Goal: Information Seeking & Learning: Learn about a topic

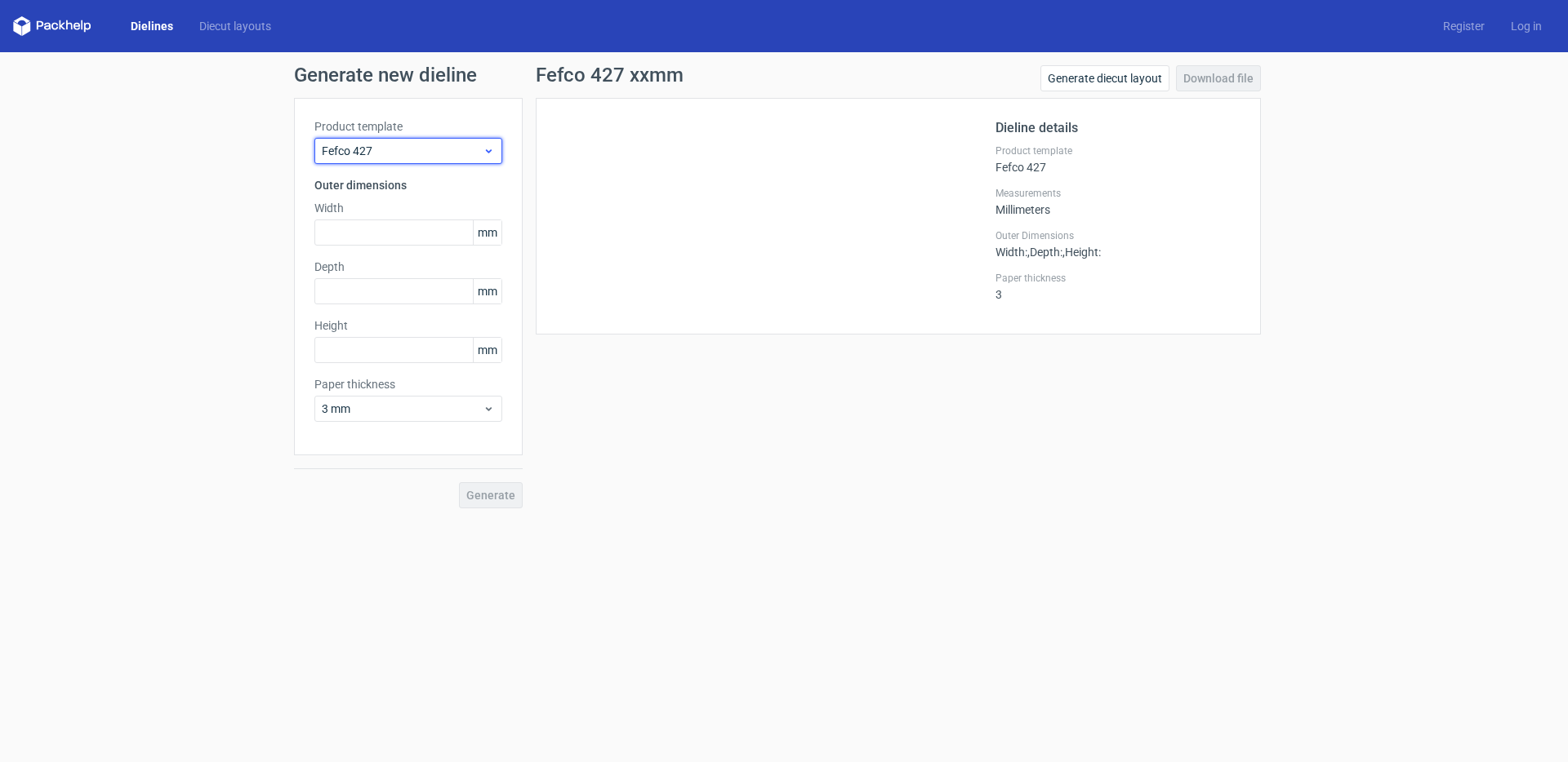
click at [383, 148] on span "Fefco 427" at bounding box center [402, 151] width 161 height 17
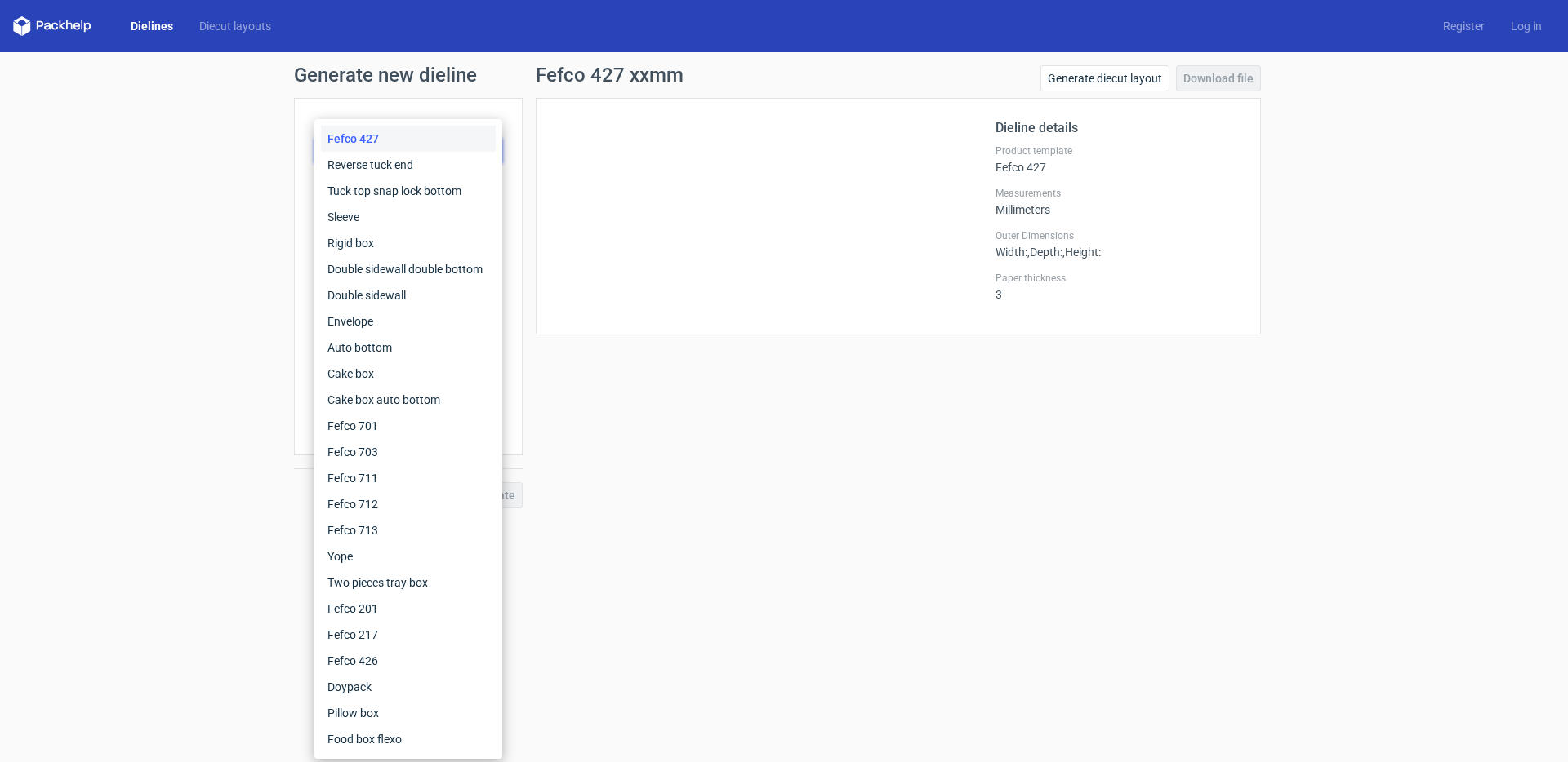
click at [406, 139] on div "Fefco 427" at bounding box center [408, 138] width 174 height 26
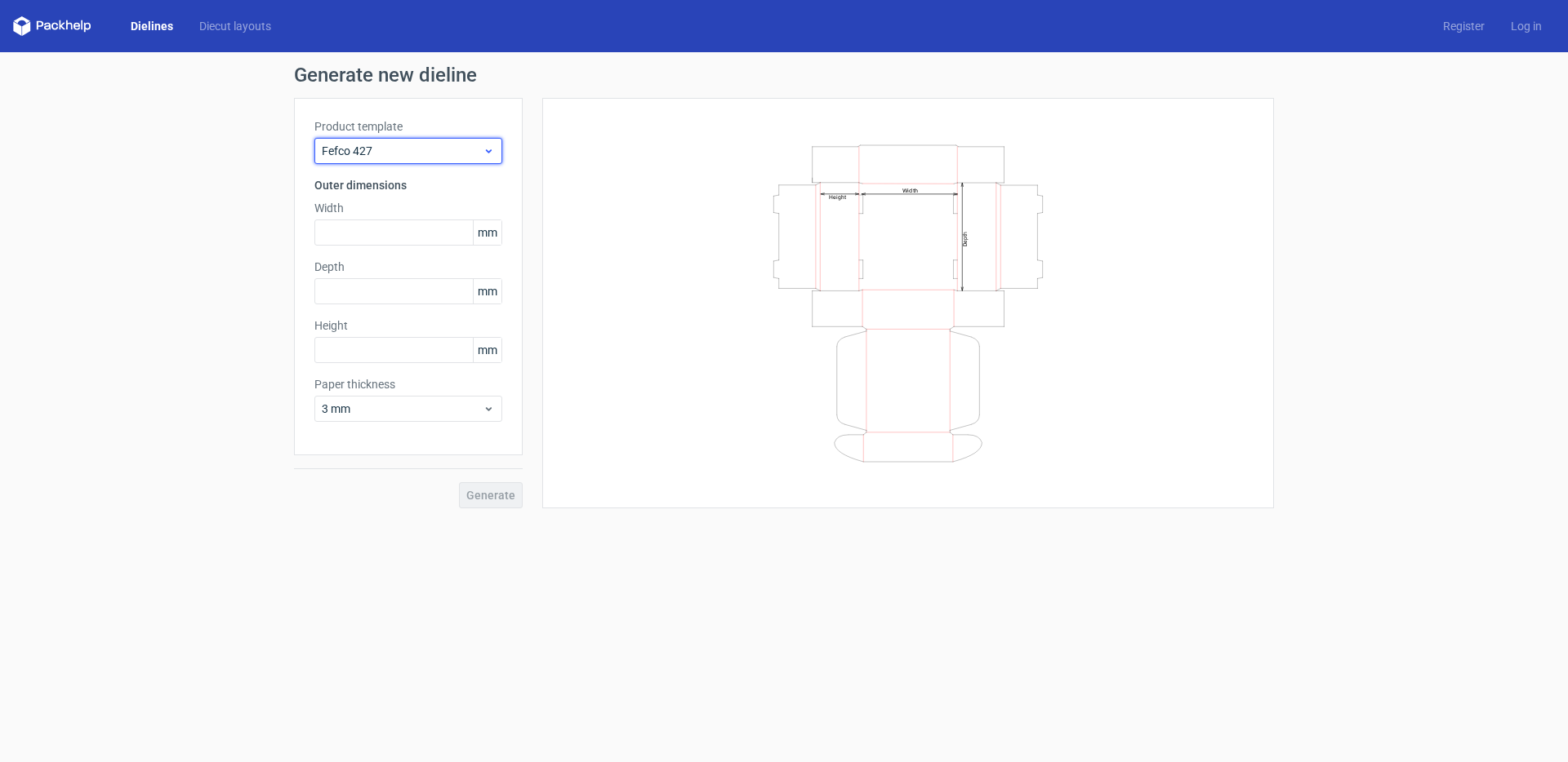
click at [419, 146] on span "Fefco 427" at bounding box center [402, 151] width 161 height 17
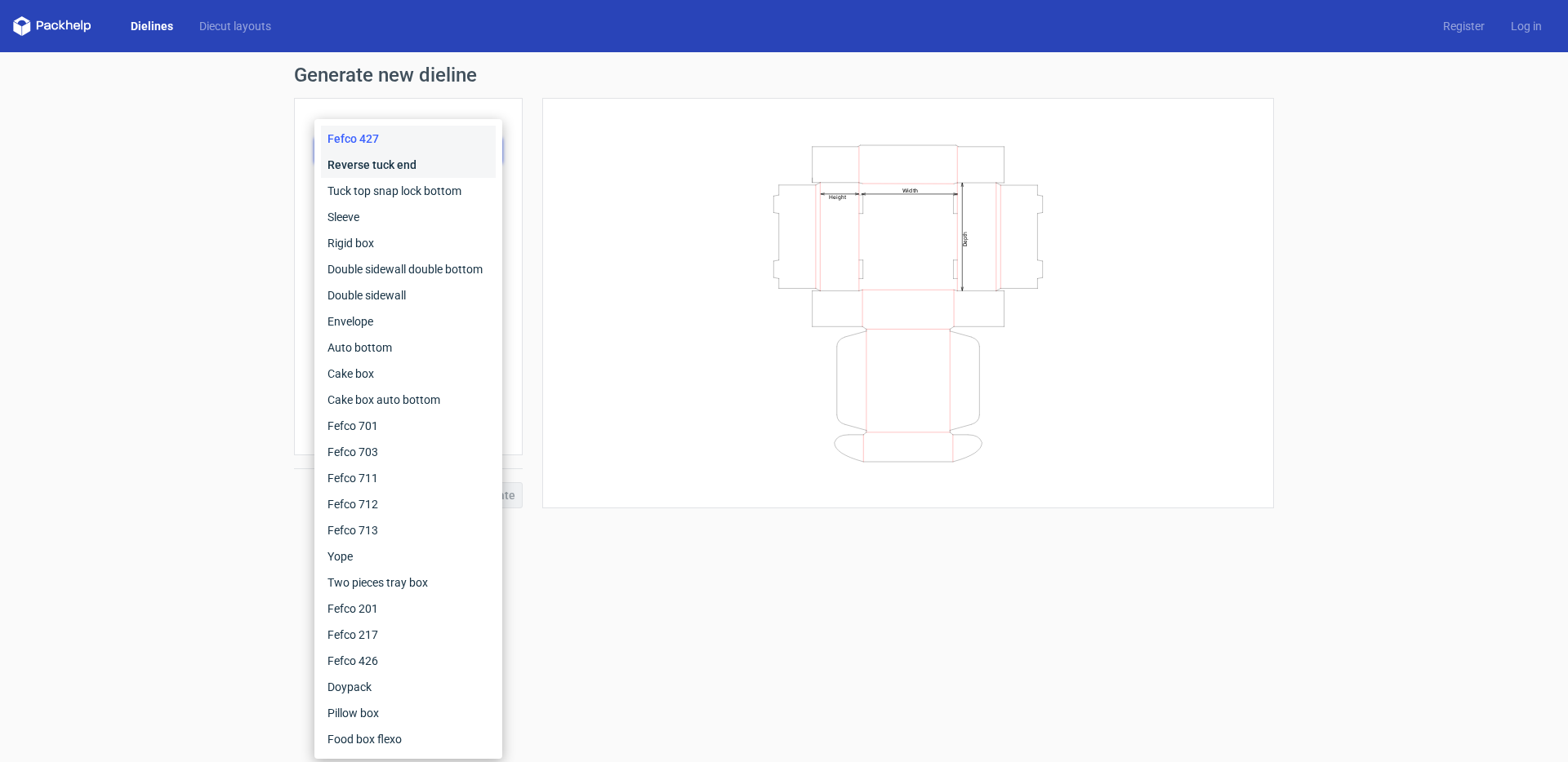
click at [417, 166] on div "Reverse tuck end" at bounding box center [408, 165] width 174 height 26
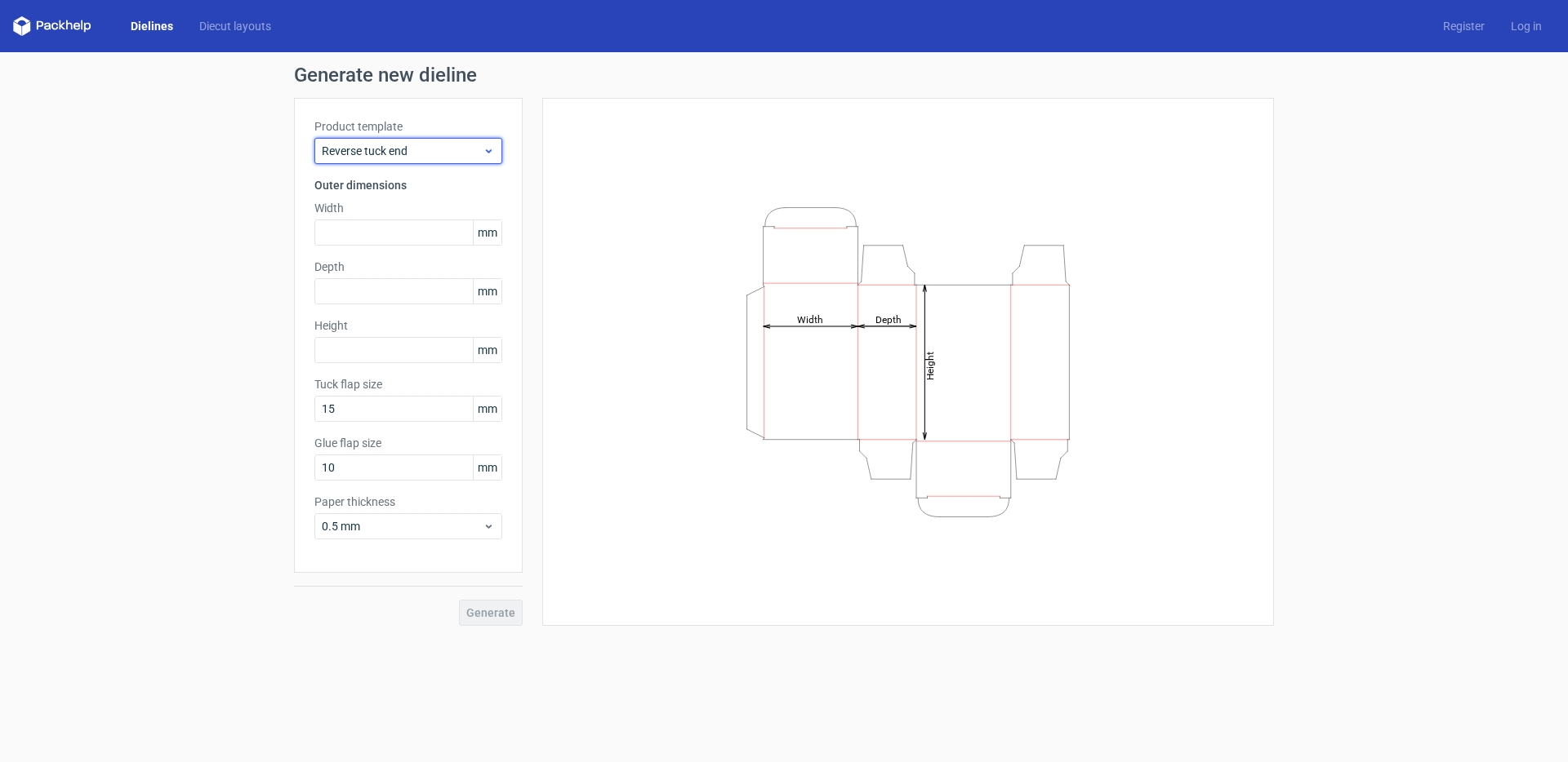
click at [426, 156] on span "Reverse tuck end" at bounding box center [402, 151] width 161 height 17
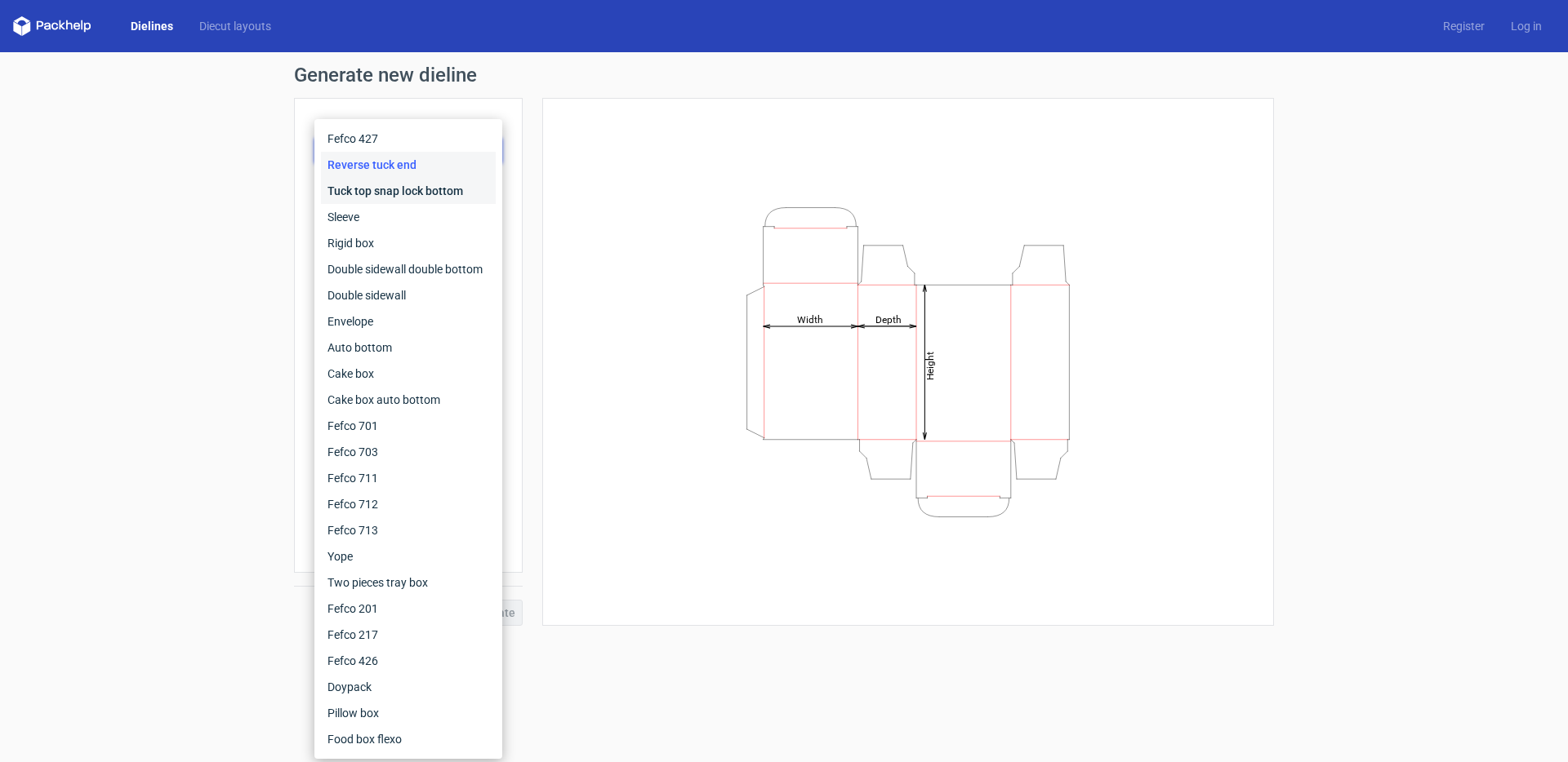
click at [413, 200] on div "Tuck top snap lock bottom" at bounding box center [408, 191] width 174 height 26
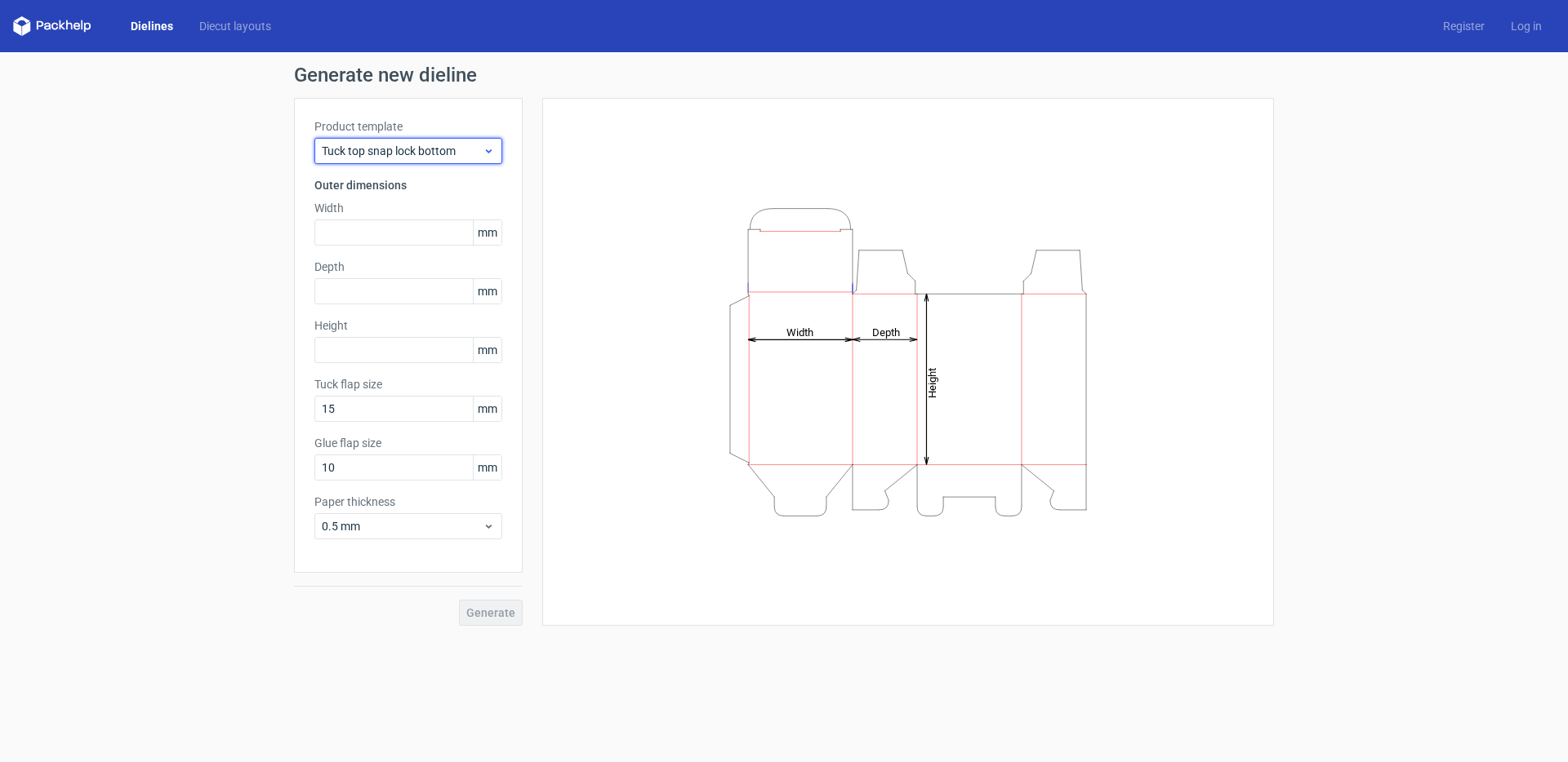
click at [415, 156] on span "Tuck top snap lock bottom" at bounding box center [402, 151] width 161 height 17
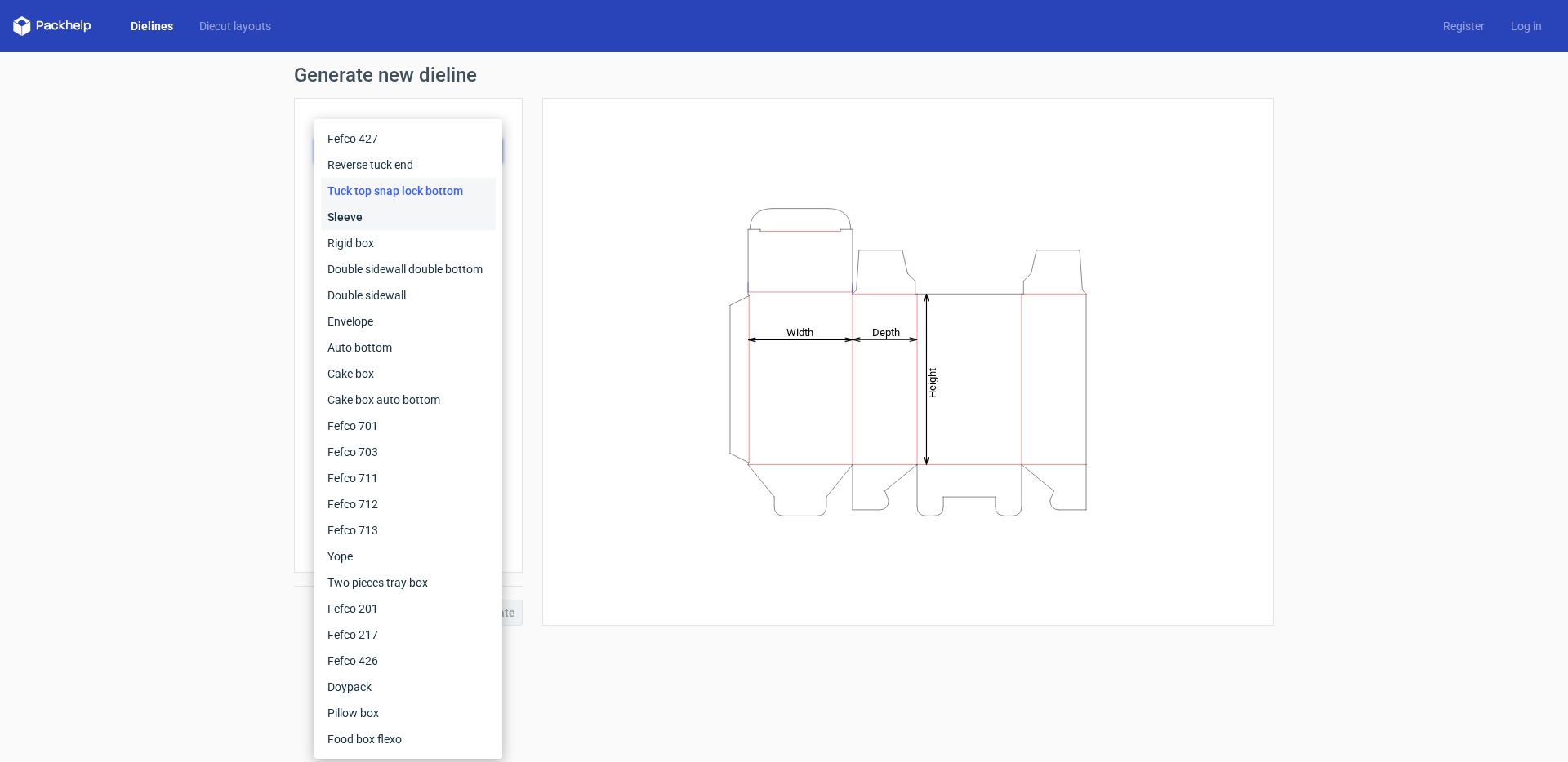
click at [391, 223] on div "Sleeve" at bounding box center [408, 217] width 174 height 26
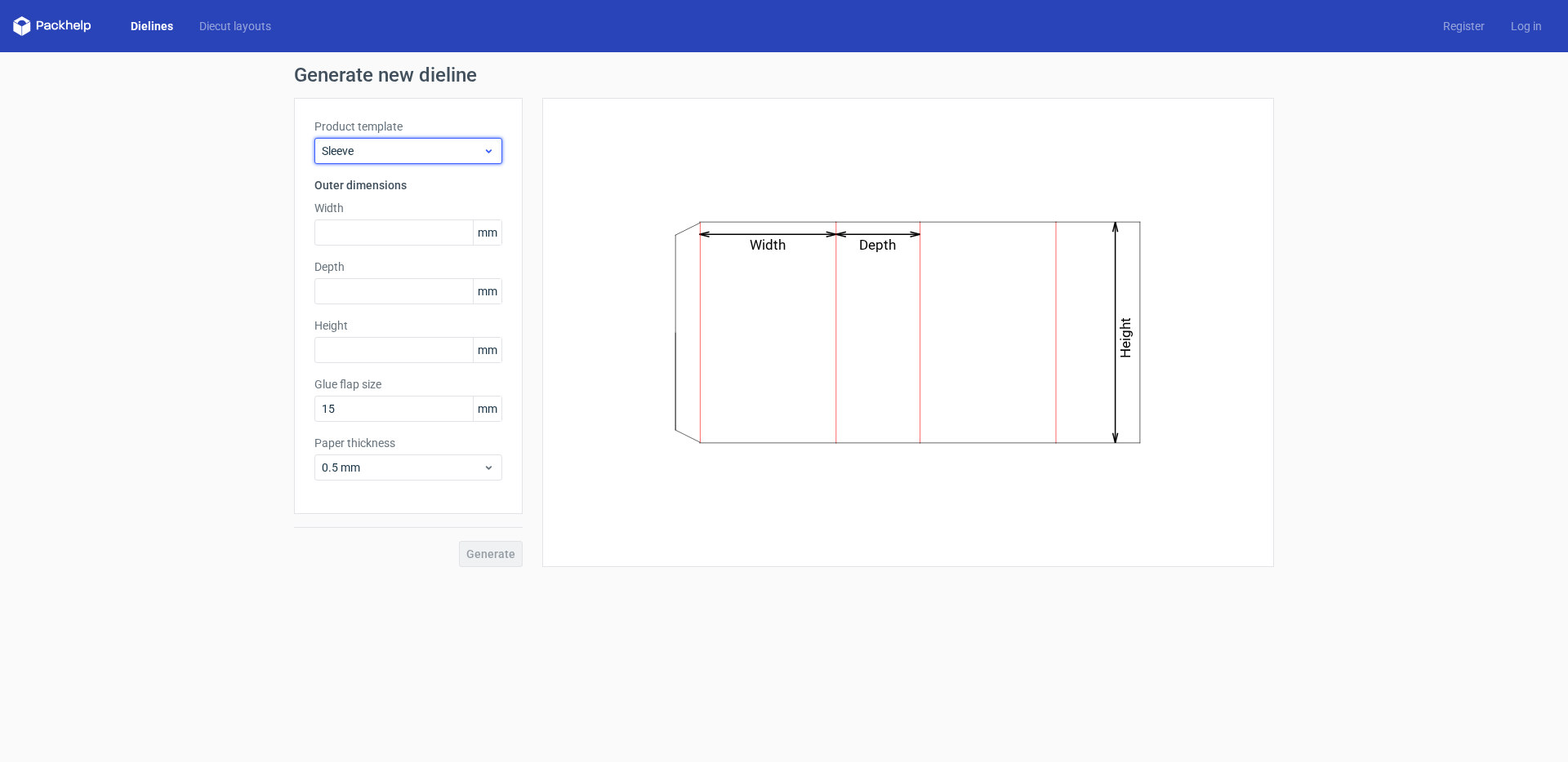
click at [389, 156] on span "Sleeve" at bounding box center [402, 151] width 161 height 17
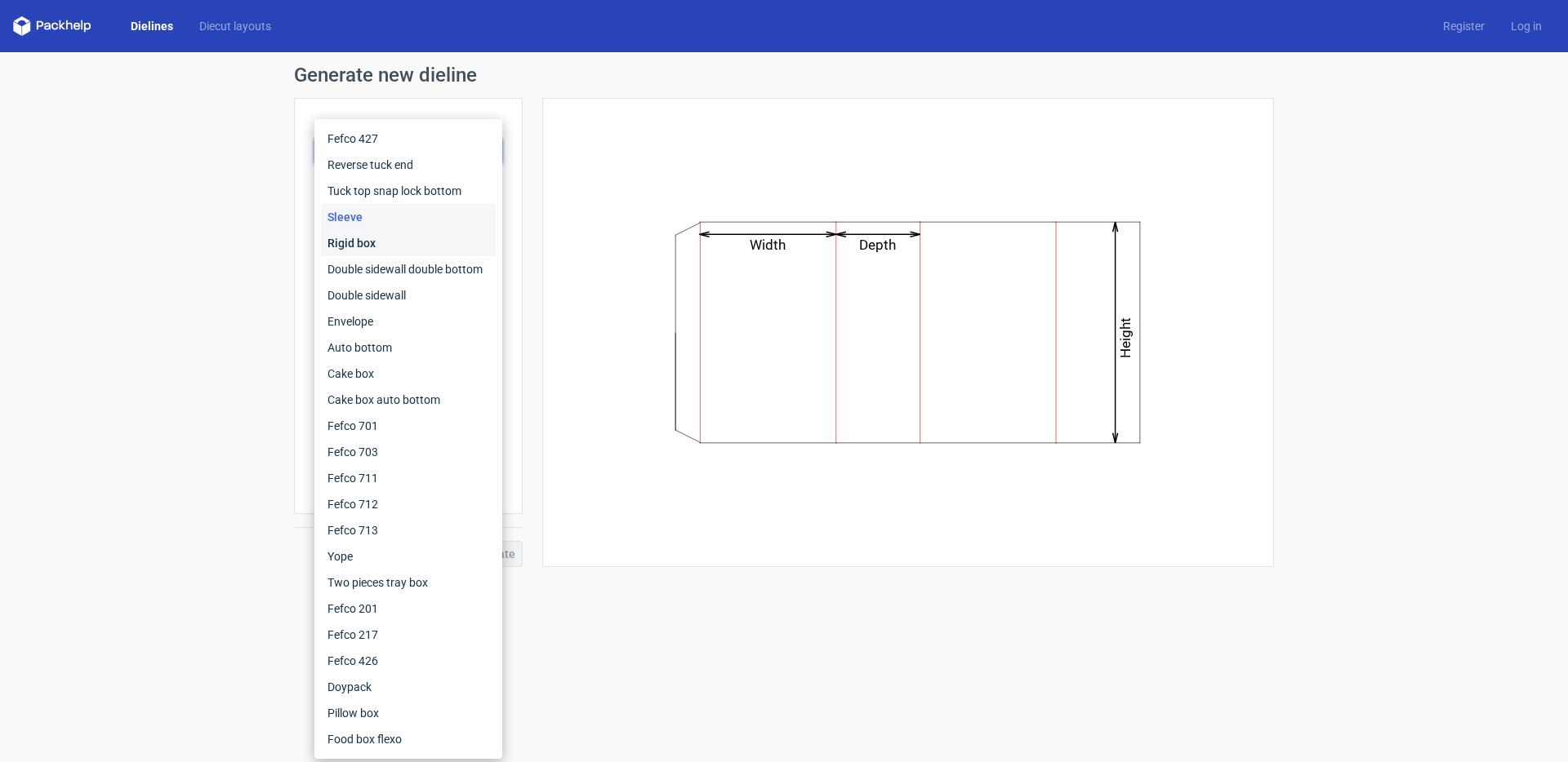
click at [387, 244] on div "Rigid box" at bounding box center [408, 244] width 174 height 26
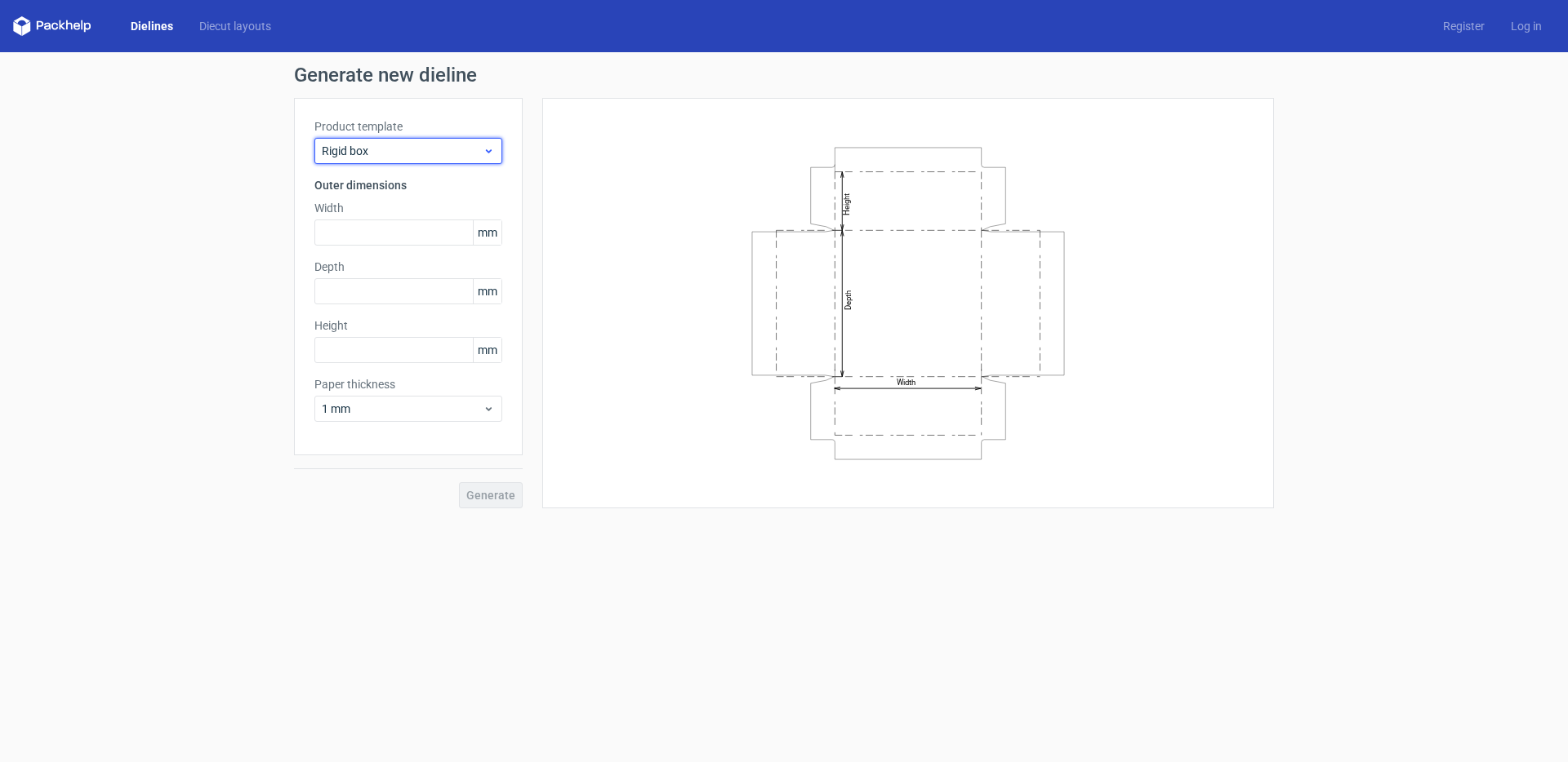
click at [382, 154] on span "Rigid box" at bounding box center [402, 151] width 161 height 17
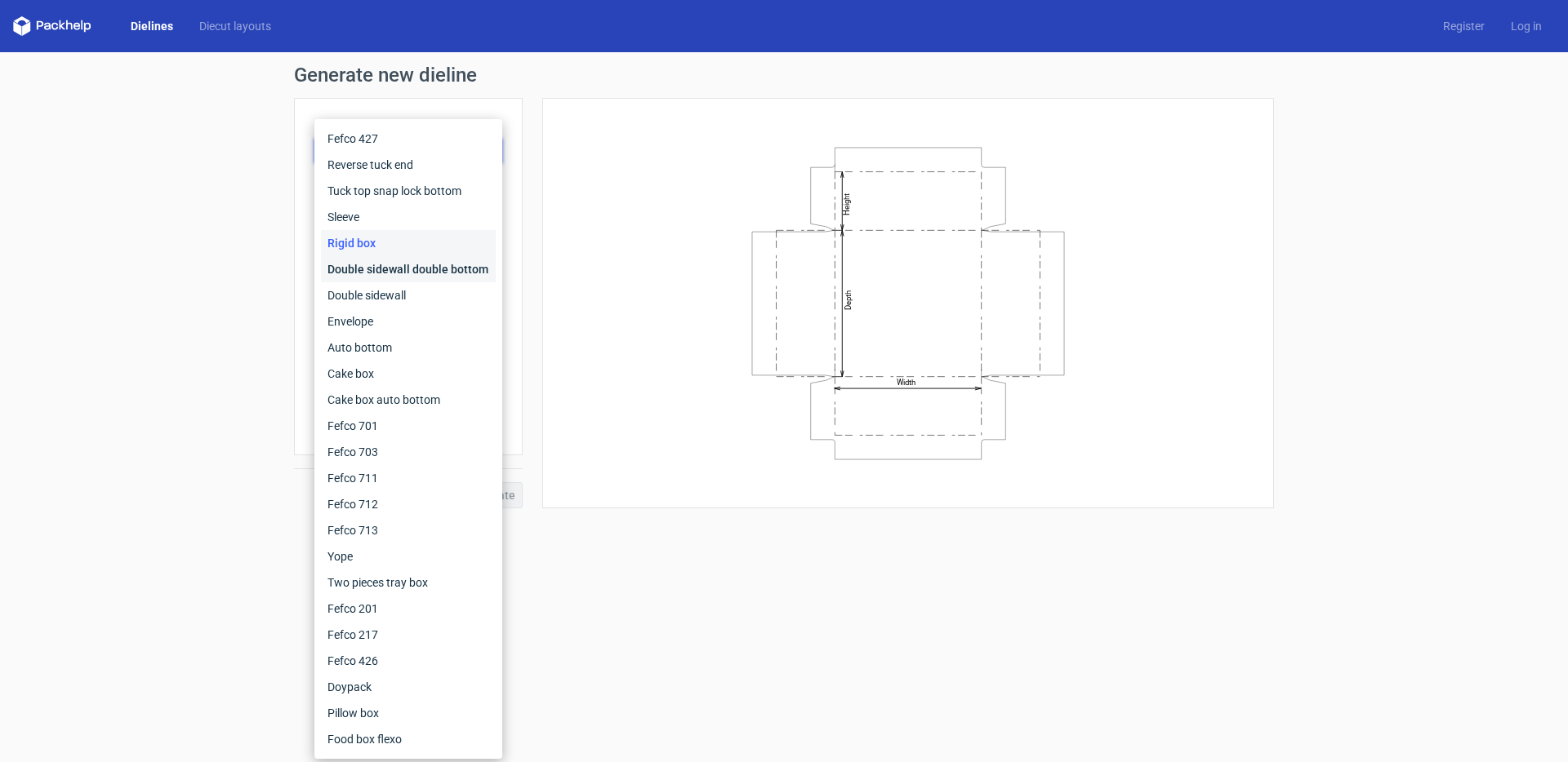
click at [396, 275] on div "Double sidewall double bottom" at bounding box center [408, 269] width 174 height 26
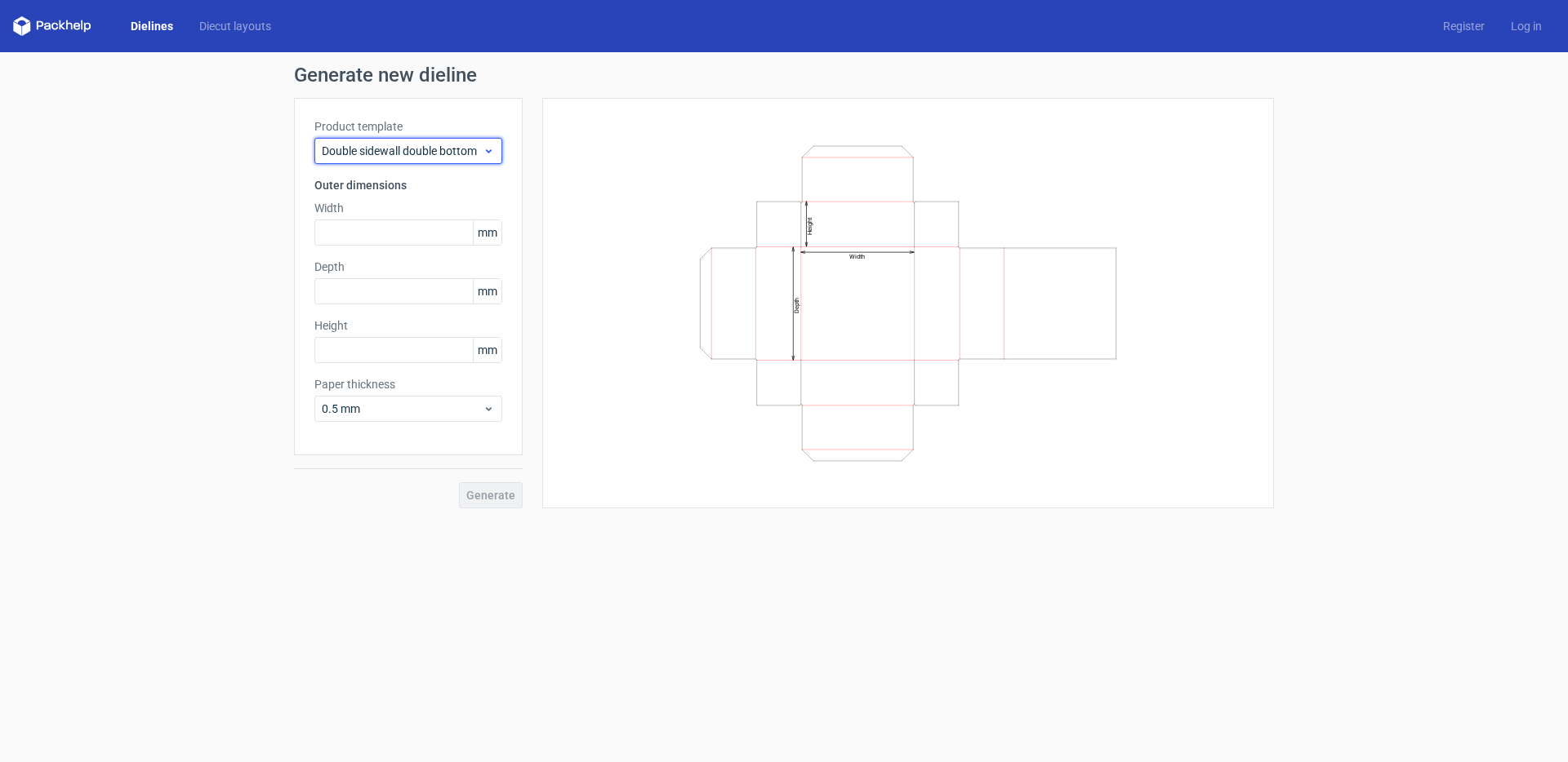
click at [436, 160] on div "Double sidewall double bottom" at bounding box center [408, 151] width 187 height 26
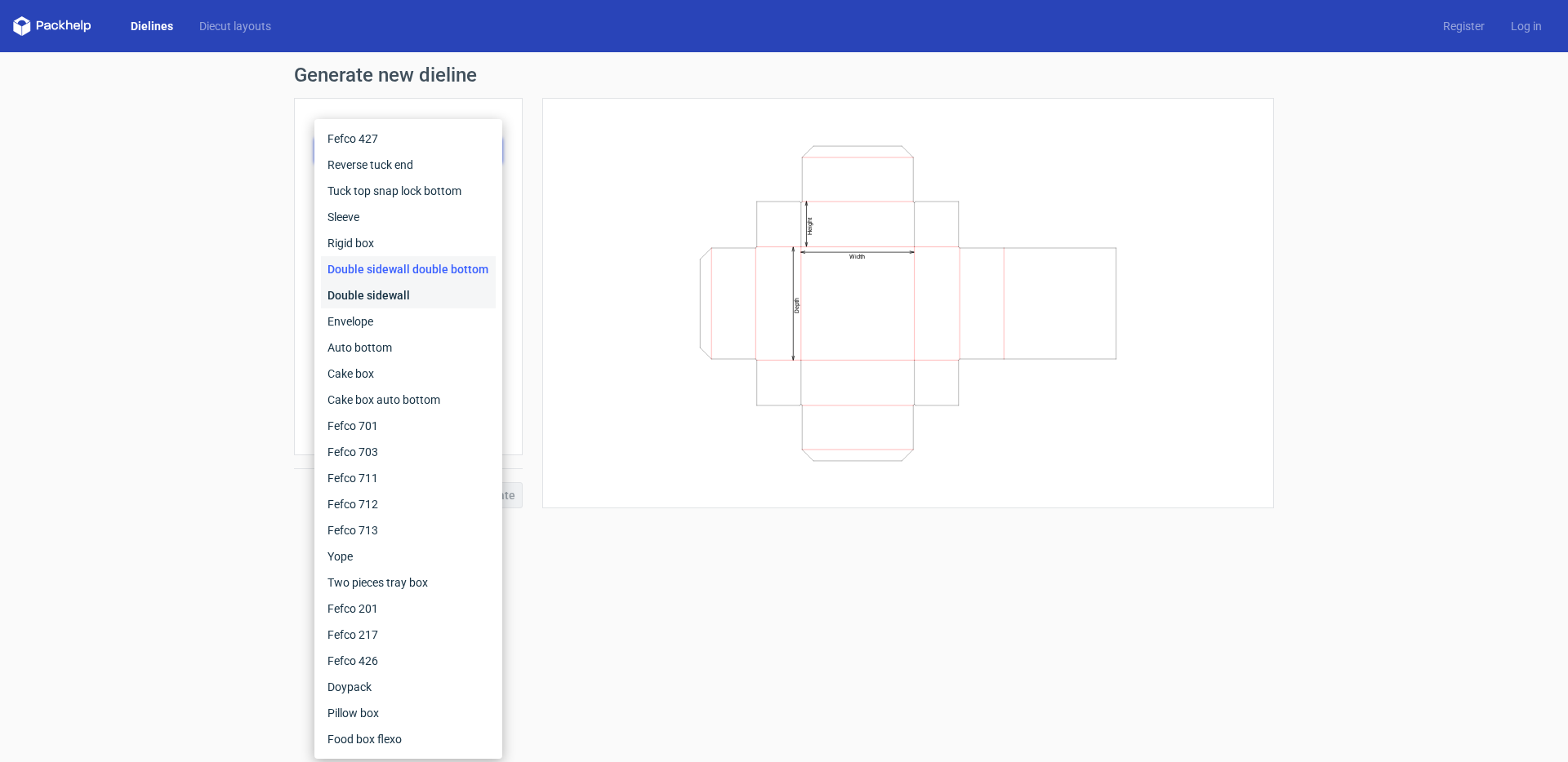
click at [386, 304] on div "Double sidewall" at bounding box center [408, 295] width 174 height 26
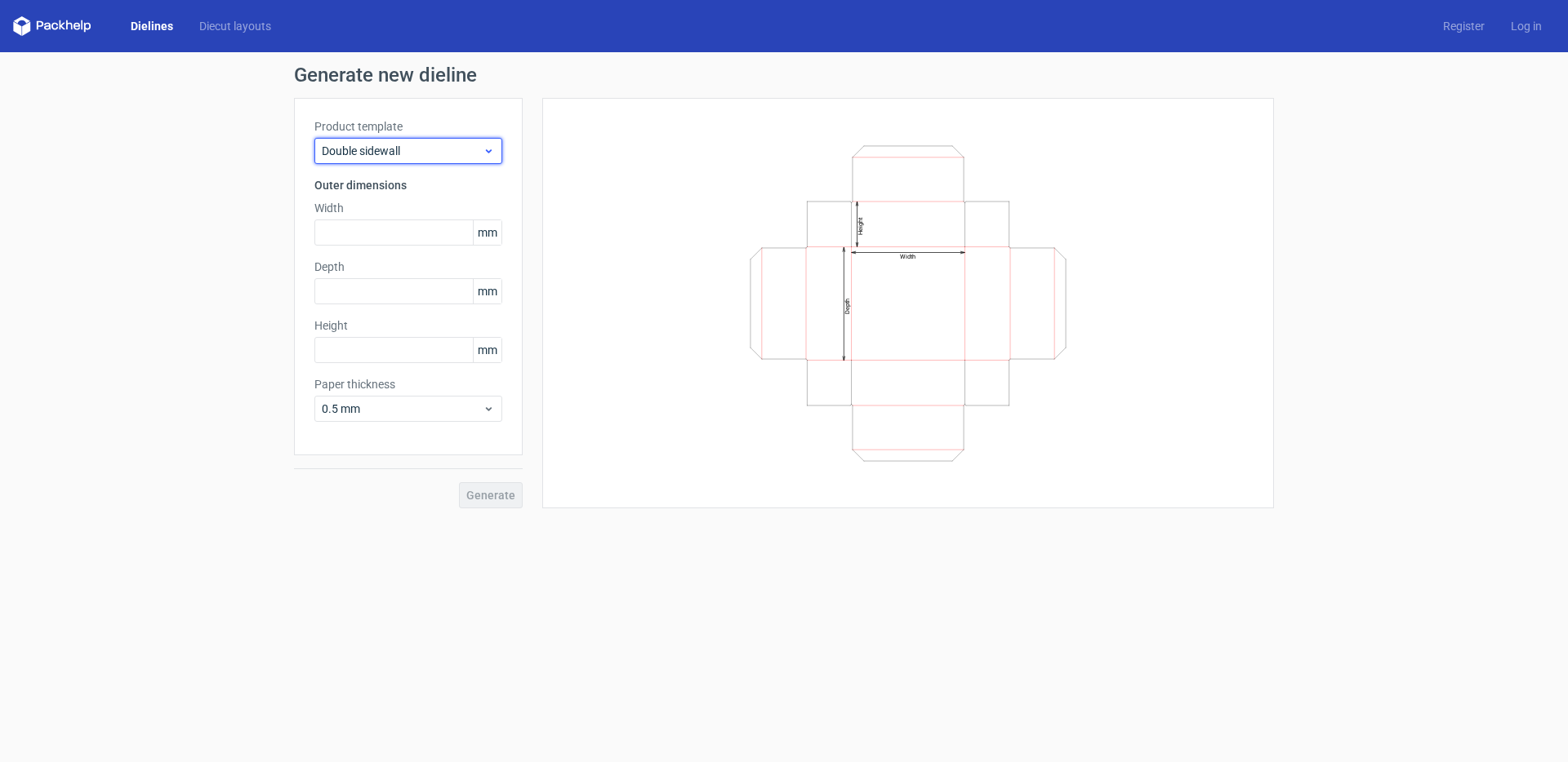
click at [359, 154] on span "Double sidewall" at bounding box center [402, 151] width 161 height 17
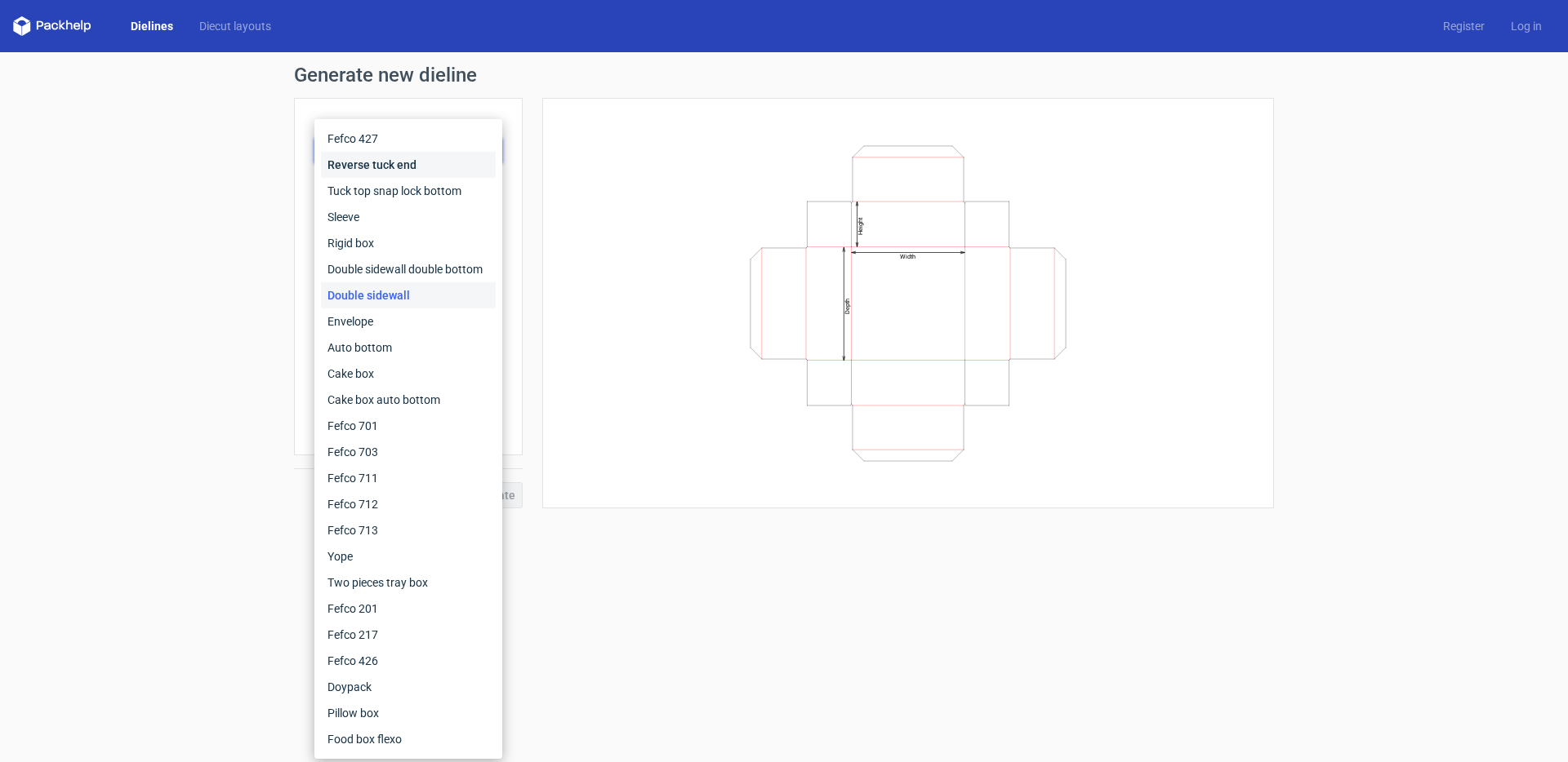
click at [379, 171] on div "Reverse tuck end" at bounding box center [408, 165] width 174 height 26
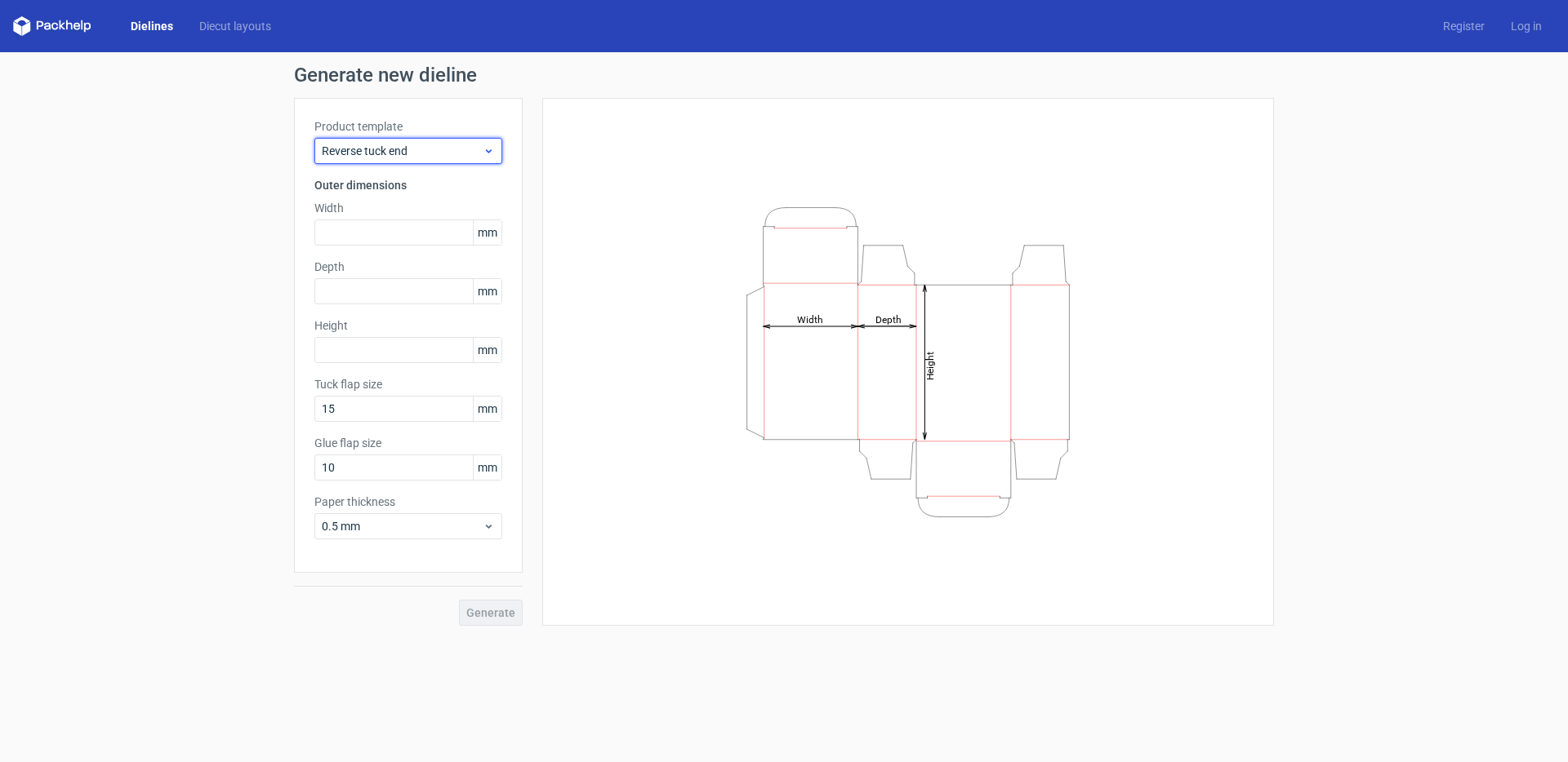
click at [392, 153] on span "Reverse tuck end" at bounding box center [402, 151] width 161 height 17
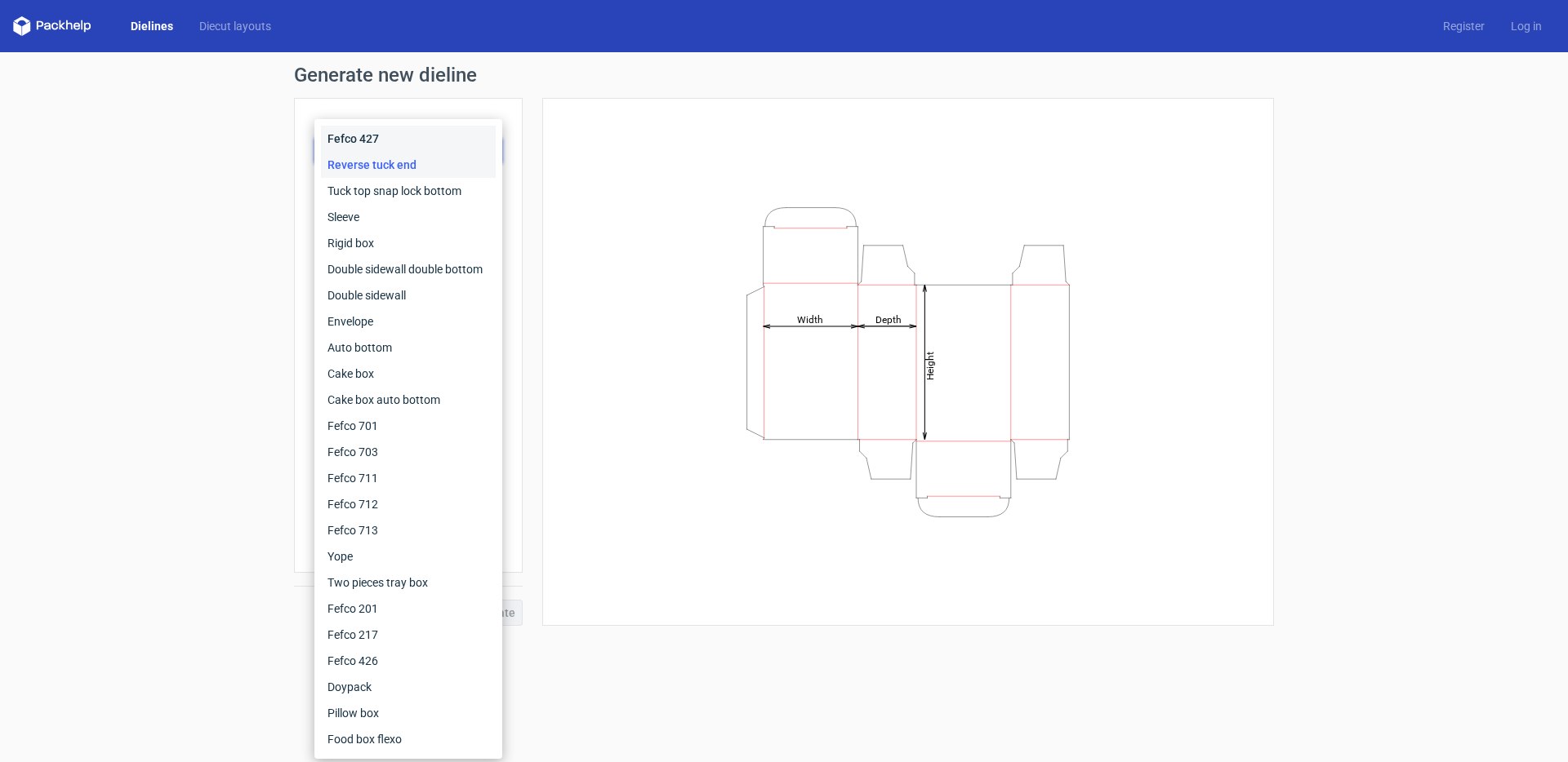
click at [377, 132] on div "Fefco 427" at bounding box center [408, 138] width 174 height 26
